Goal: Find specific page/section: Find specific page/section

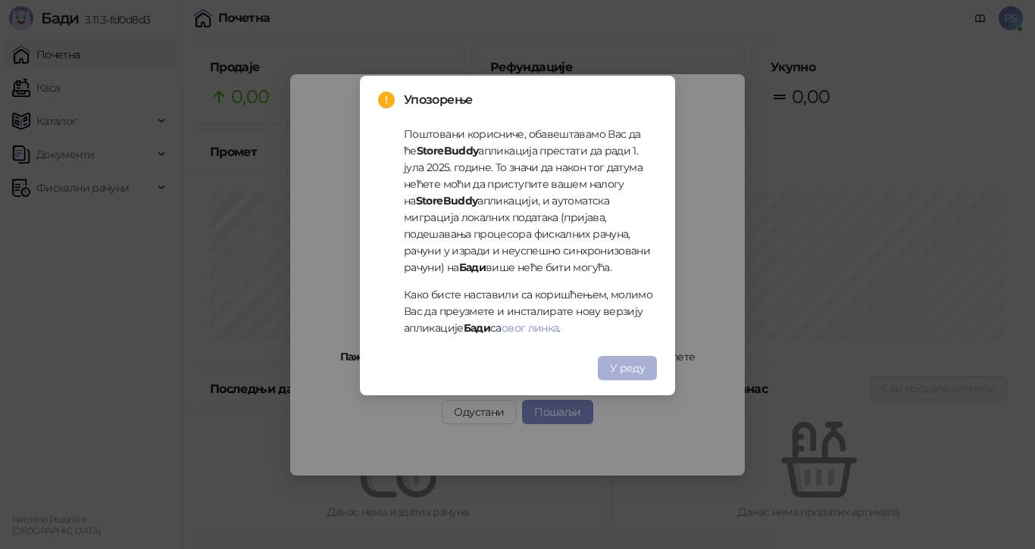
click at [641, 370] on span "У реду" at bounding box center [627, 368] width 35 height 14
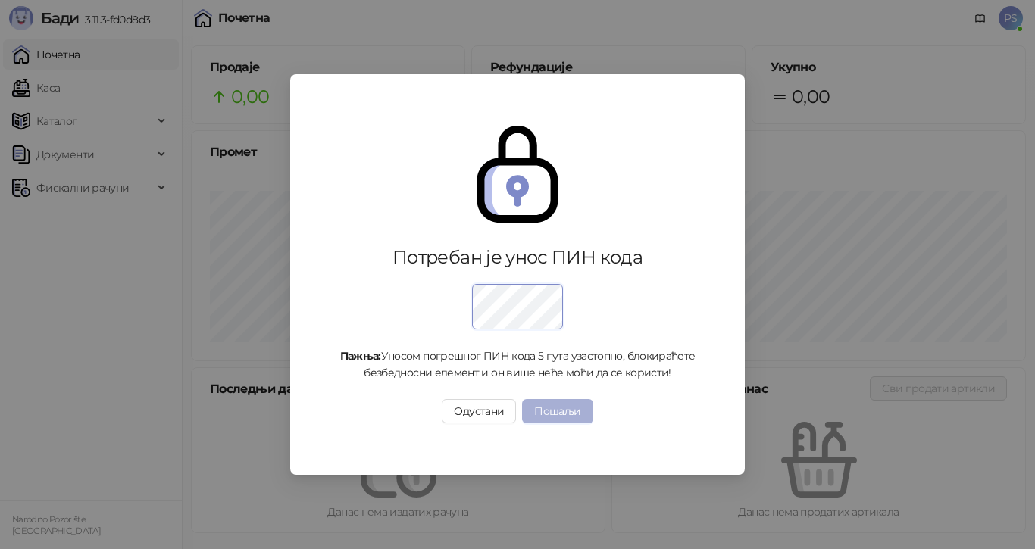
click at [571, 417] on button "Пошаљи" at bounding box center [557, 411] width 70 height 24
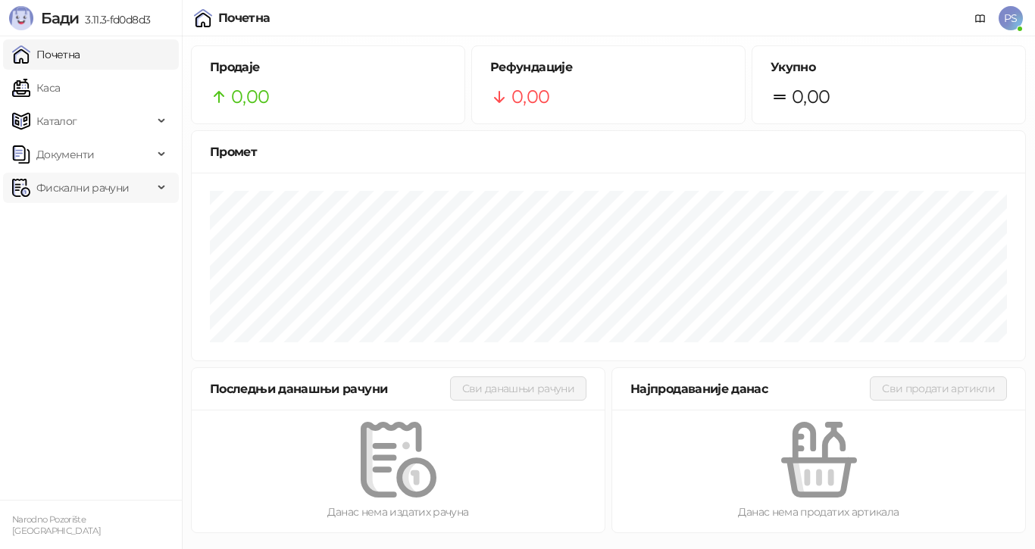
drag, startPoint x: 92, startPoint y: 195, endPoint x: 102, endPoint y: 200, distance: 11.2
click at [93, 195] on span "Фискални рачуни" at bounding box center [82, 188] width 92 height 30
click at [98, 262] on link "По данима" at bounding box center [58, 254] width 80 height 30
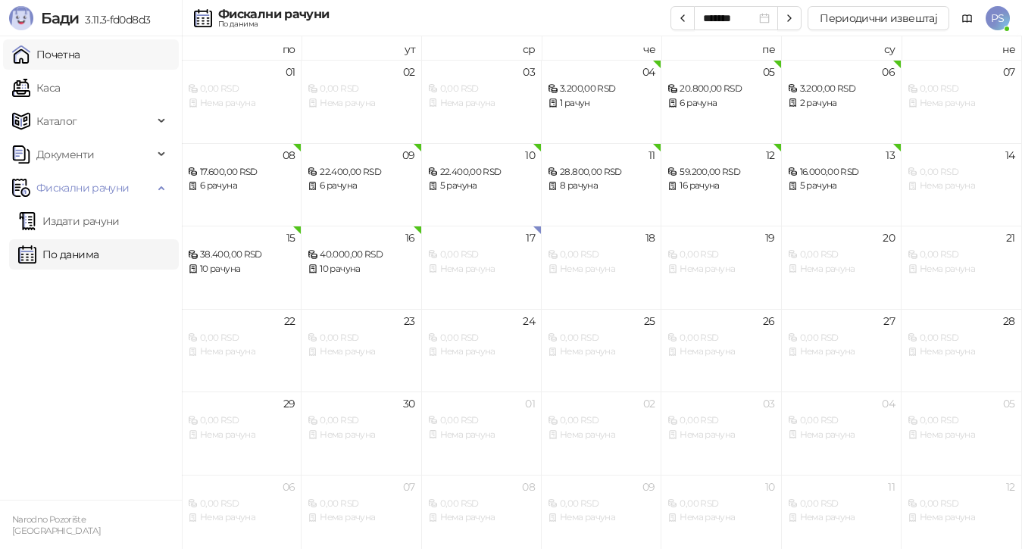
click at [67, 44] on link "Почетна" at bounding box center [46, 54] width 68 height 30
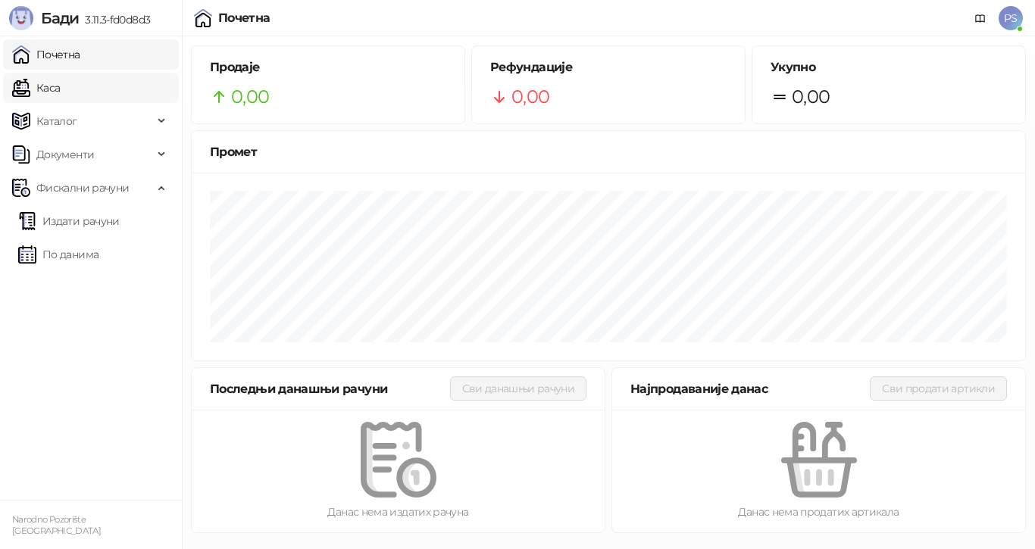
click at [60, 77] on link "Каса" at bounding box center [36, 88] width 48 height 30
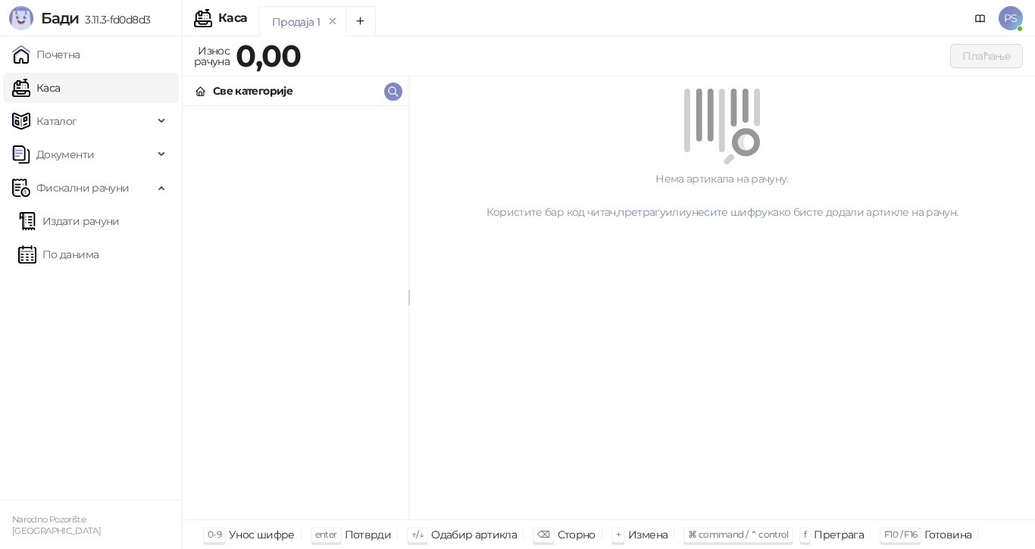
scroll to position [13191, 0]
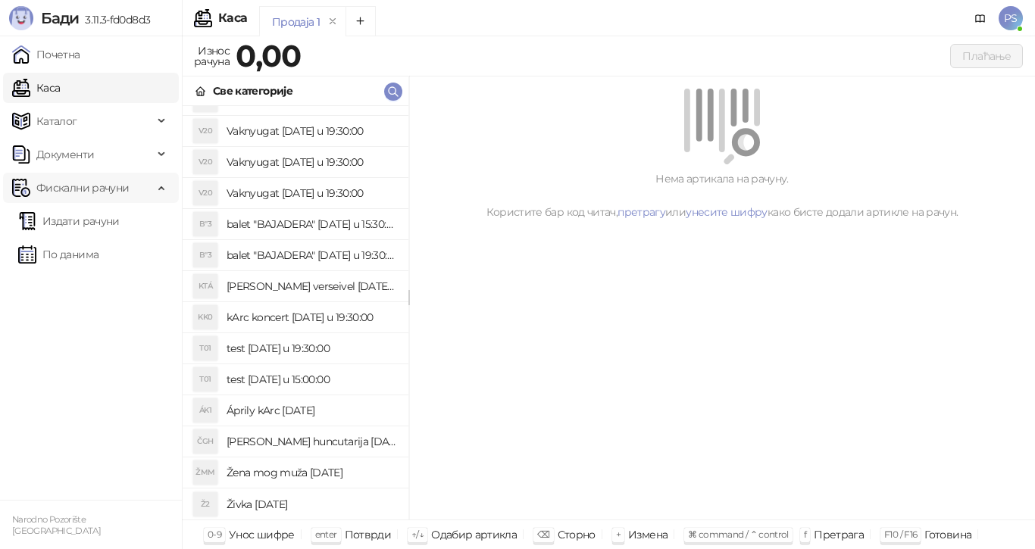
click at [74, 183] on span "Фискални рачуни" at bounding box center [82, 188] width 92 height 30
click at [106, 192] on span "Фискални рачуни" at bounding box center [82, 188] width 92 height 30
